Goal: Task Accomplishment & Management: Use online tool/utility

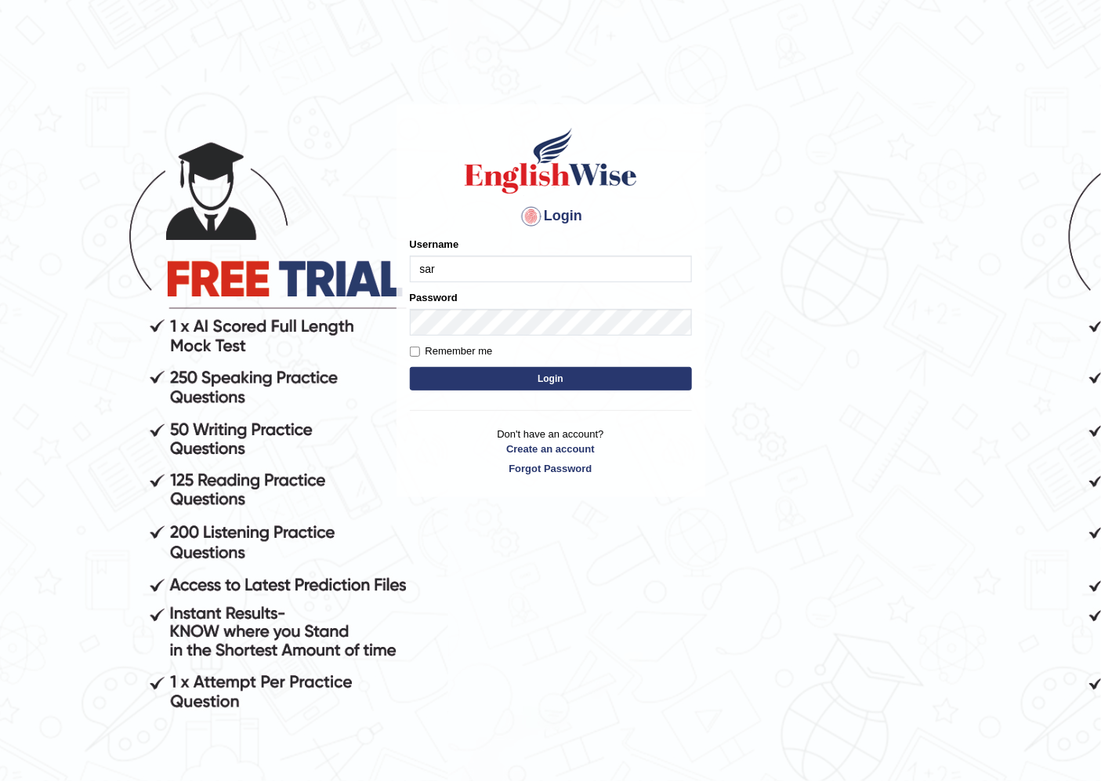
type input "sarugurung_parramatta"
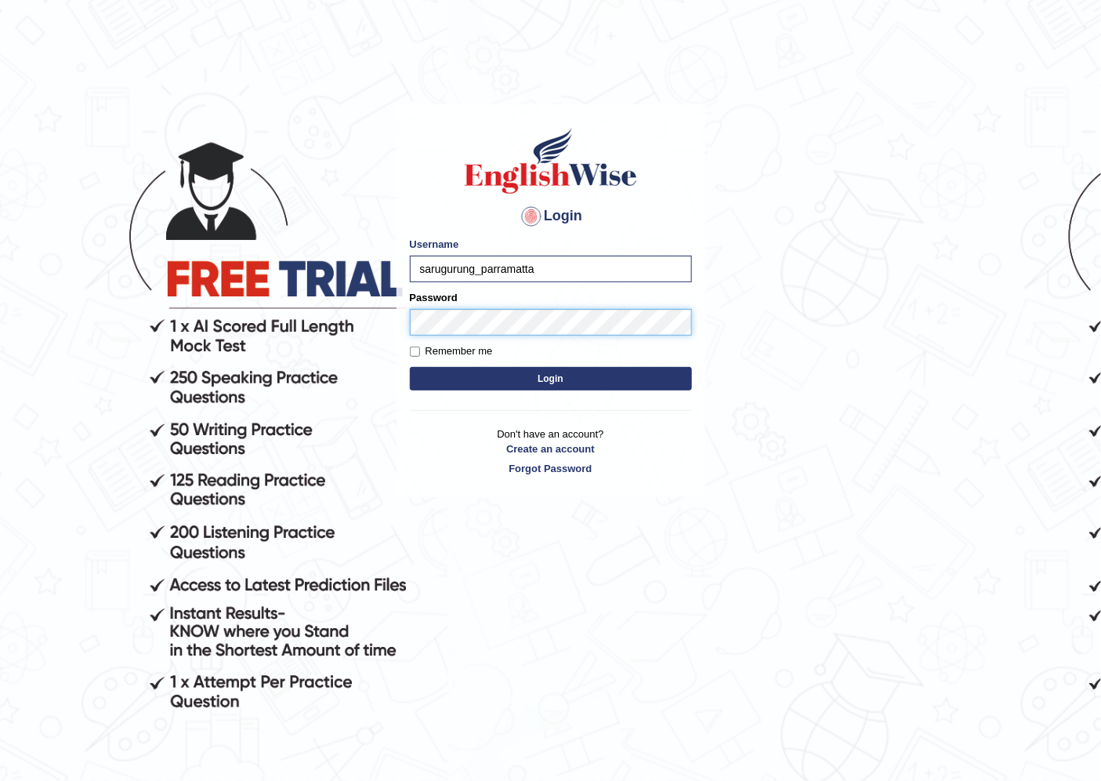
click at [410, 367] on button "Login" at bounding box center [551, 379] width 282 height 24
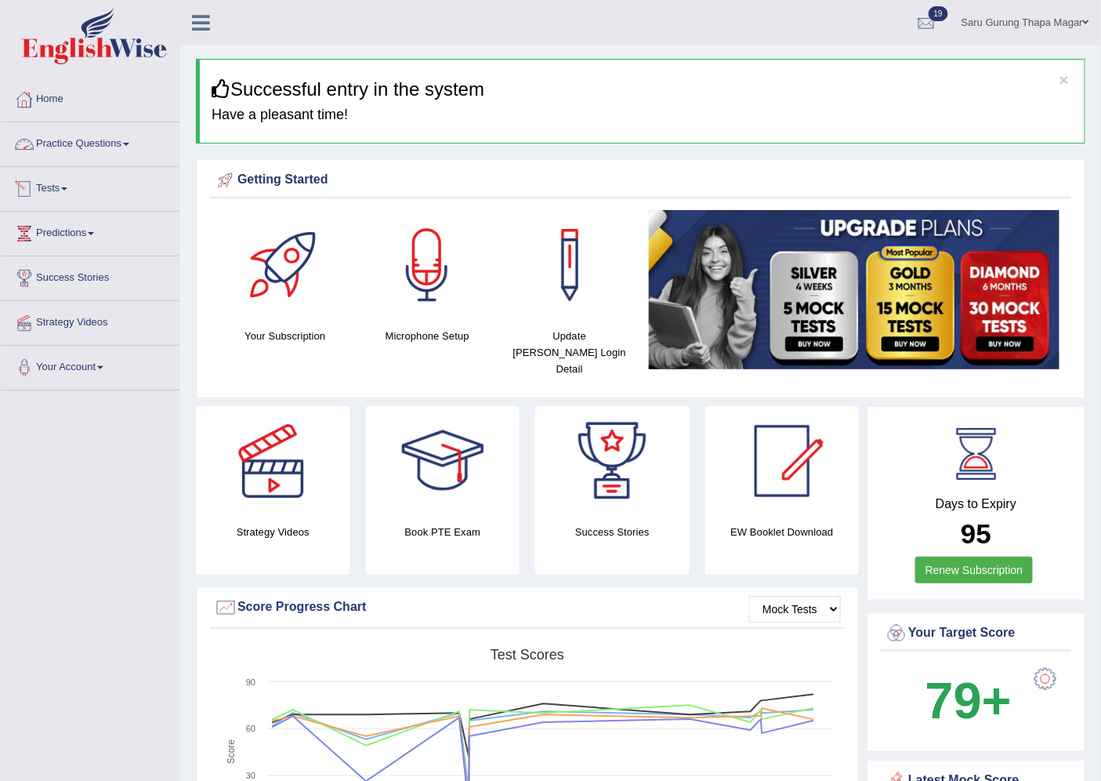
click at [51, 190] on link "Tests" at bounding box center [90, 186] width 179 height 39
click at [67, 252] on link "Take Mock Test" at bounding box center [102, 253] width 147 height 28
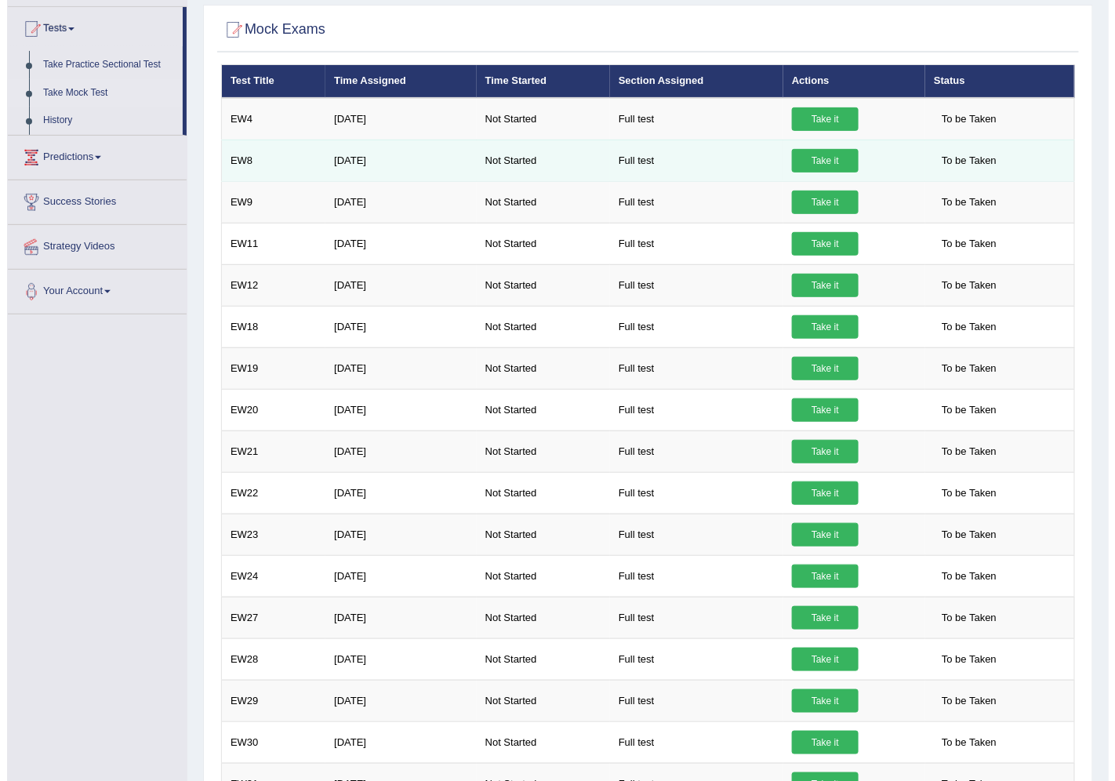
scroll to position [174, 0]
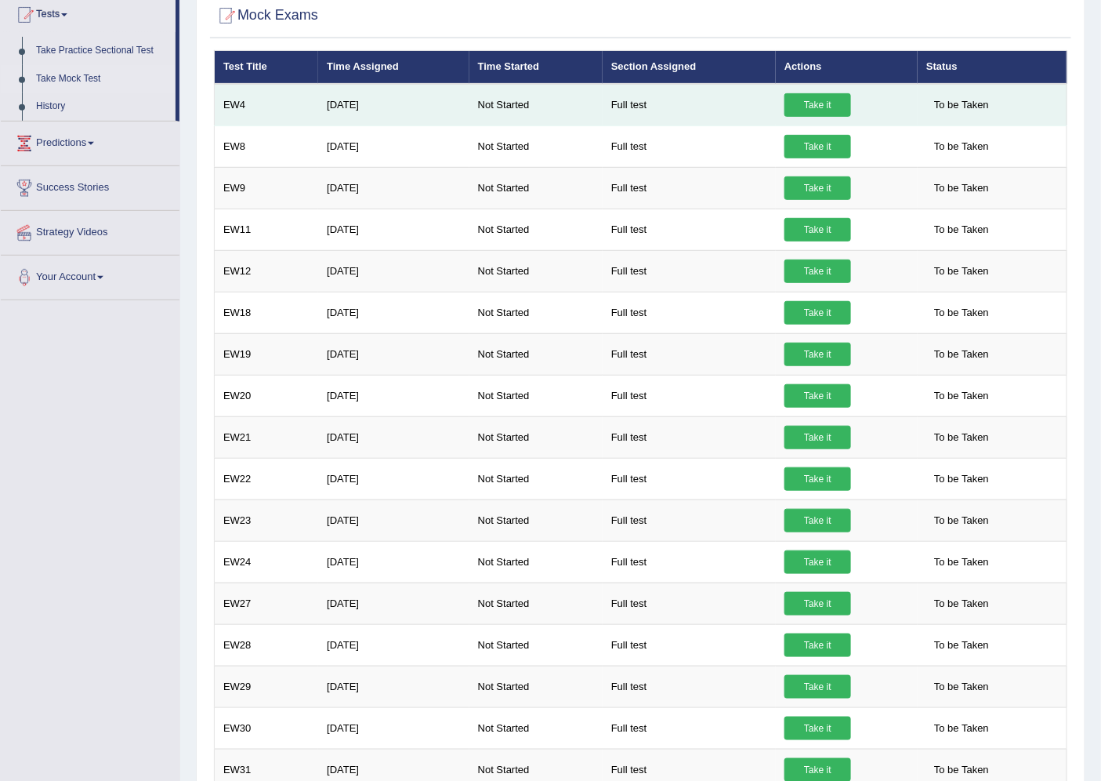
click at [796, 95] on link "Take it" at bounding box center [818, 105] width 67 height 24
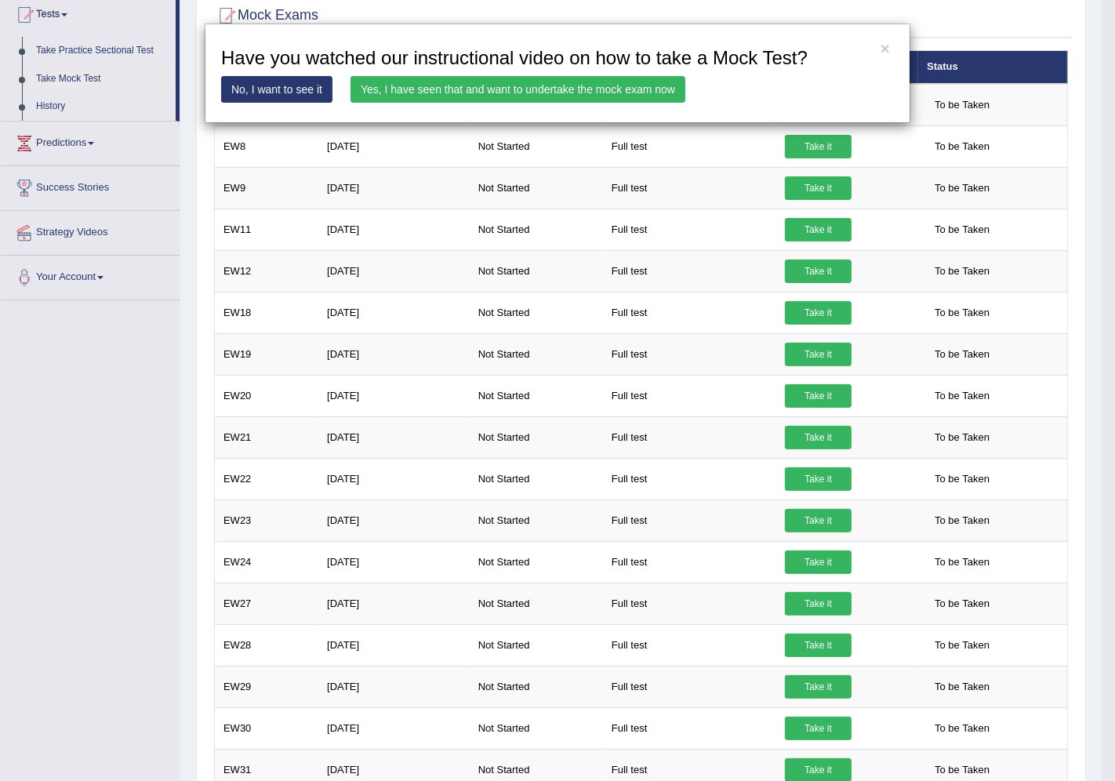
click at [565, 89] on link "Yes, I have seen that and want to undertake the mock exam now" at bounding box center [517, 89] width 335 height 27
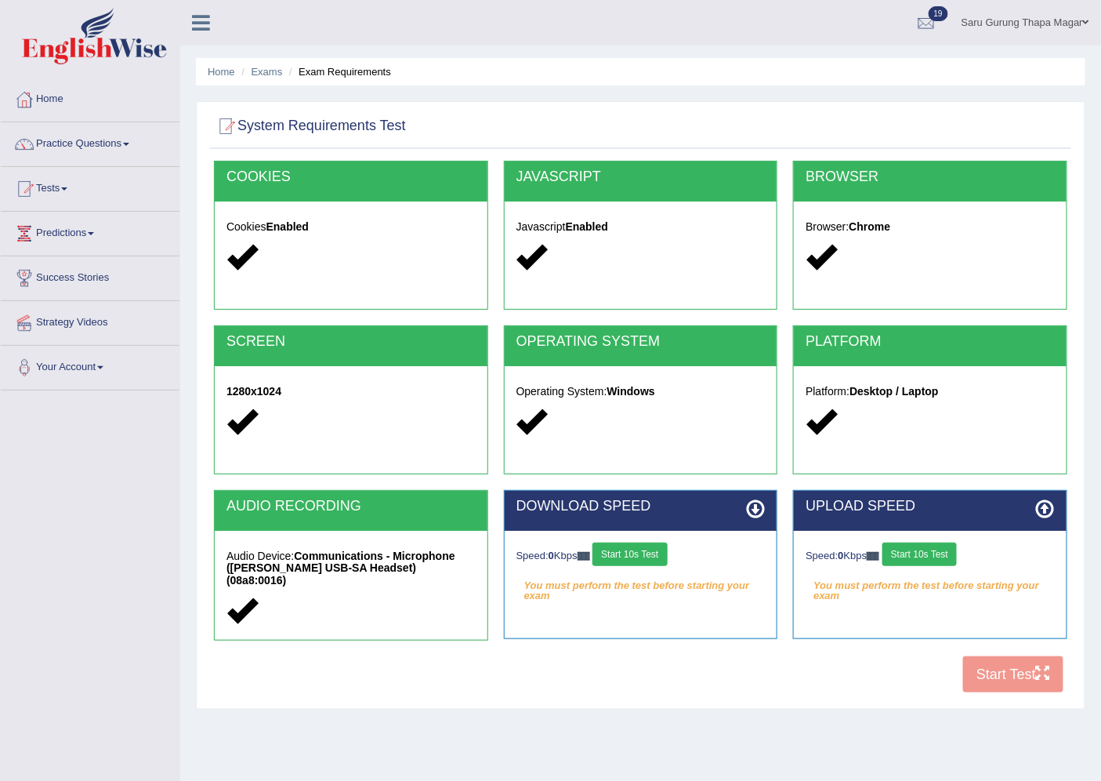
click at [632, 553] on button "Start 10s Test" at bounding box center [630, 554] width 74 height 24
click at [923, 553] on button "Start 10s Test" at bounding box center [920, 554] width 74 height 24
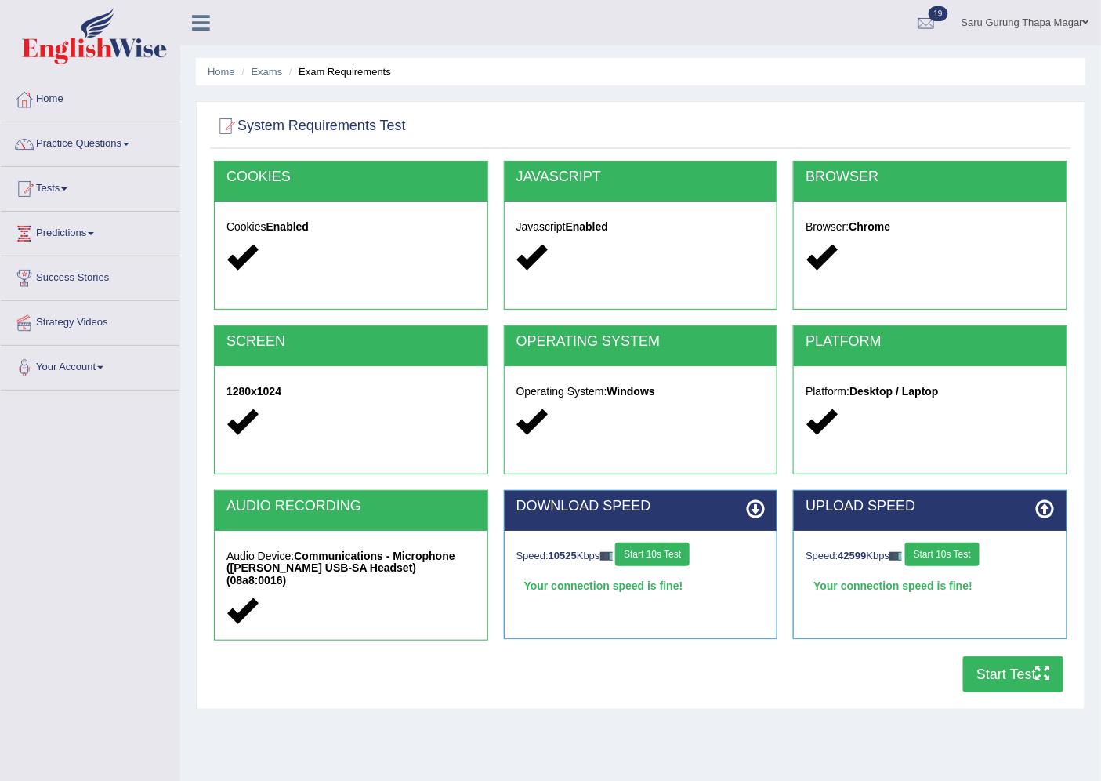
drag, startPoint x: 922, startPoint y: 551, endPoint x: 812, endPoint y: 674, distance: 165.4
click at [812, 674] on div "COOKIES Cookies Enabled JAVASCRIPT Javascript Enabled BROWSER Browser: Chrome S…" at bounding box center [640, 431] width 861 height 540
click at [1001, 670] on button "Start Test" at bounding box center [1013, 674] width 100 height 36
